Goal: Task Accomplishment & Management: Use online tool/utility

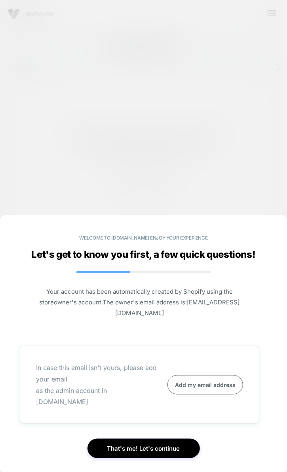
click at [189, 443] on button "That's me! Let's continue" at bounding box center [143, 448] width 112 height 19
